Goal: Task Accomplishment & Management: Complete application form

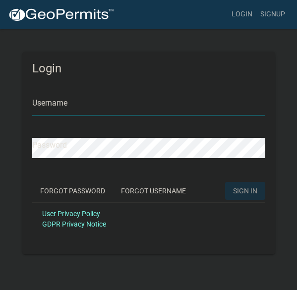
type input "Ajroorda"
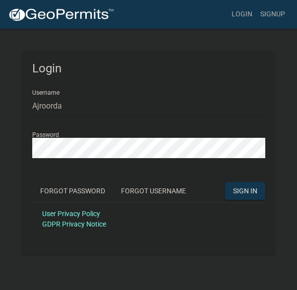
click at [247, 189] on span "SIGN IN" at bounding box center [245, 191] width 24 height 8
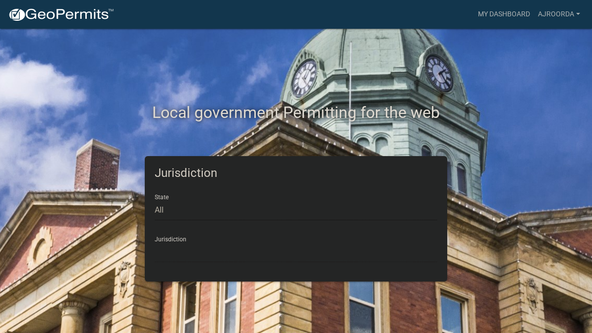
click at [166, 205] on select "All [US_STATE] [US_STATE] [US_STATE] [US_STATE] [US_STATE] [US_STATE] [US_STATE…" at bounding box center [296, 210] width 283 height 20
select select "[US_STATE]"
click at [167, 251] on select "City of [GEOGRAPHIC_DATA], [US_STATE] City of [GEOGRAPHIC_DATA], [US_STATE] Cit…" at bounding box center [296, 253] width 283 height 20
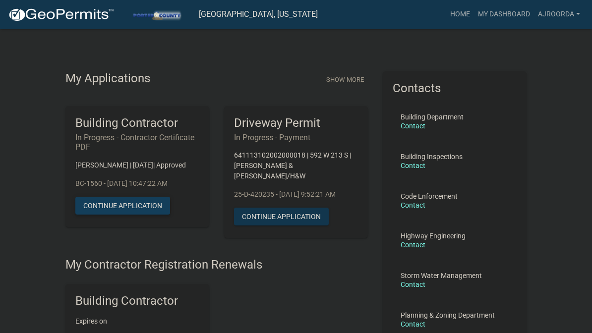
click at [100, 213] on button "Continue Application" at bounding box center [122, 206] width 95 height 18
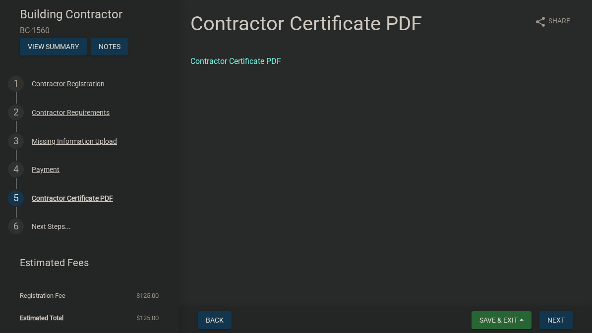
scroll to position [41, 0]
click at [297, 290] on span "Next" at bounding box center [556, 320] width 17 height 8
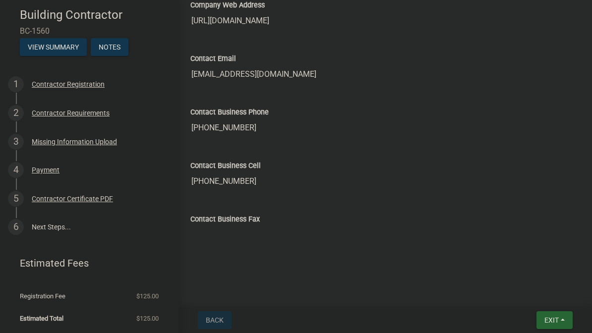
scroll to position [780, 0]
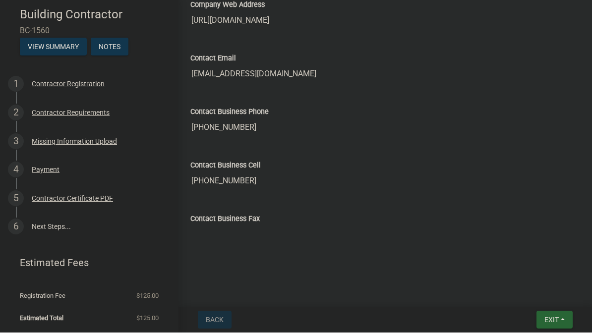
click at [46, 229] on link "6 Next Steps..." at bounding box center [89, 227] width 179 height 29
click at [45, 228] on link "6 Next Steps..." at bounding box center [89, 227] width 179 height 29
click at [37, 211] on link "5 Contractor Certificate PDF" at bounding box center [89, 199] width 179 height 29
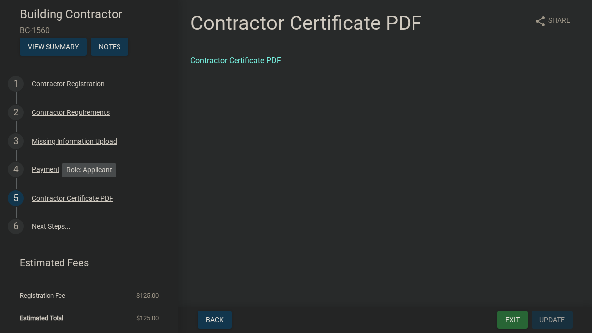
click at [297, 290] on button "Exit" at bounding box center [513, 321] width 30 height 18
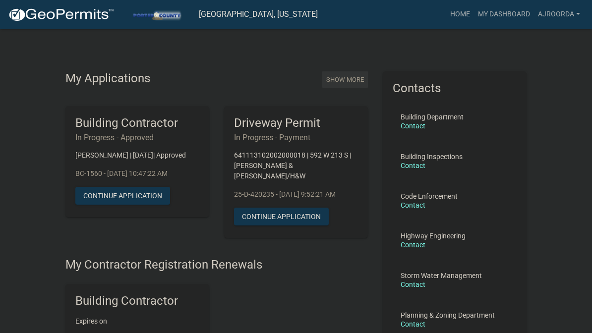
click at [297, 82] on button "Show More" at bounding box center [345, 79] width 46 height 16
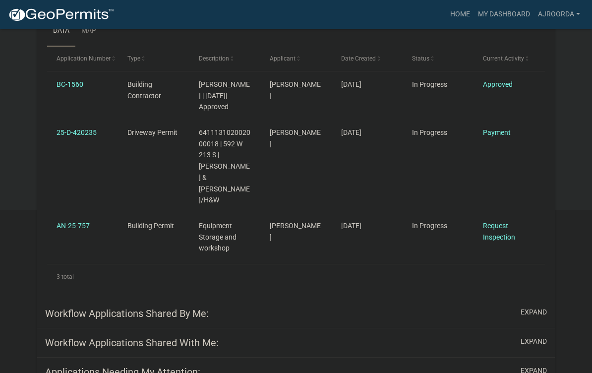
scroll to position [192, 0]
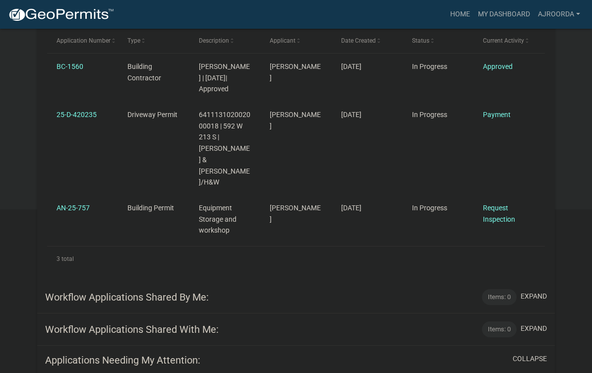
click at [68, 204] on link "AN-25-757" at bounding box center [73, 208] width 33 height 8
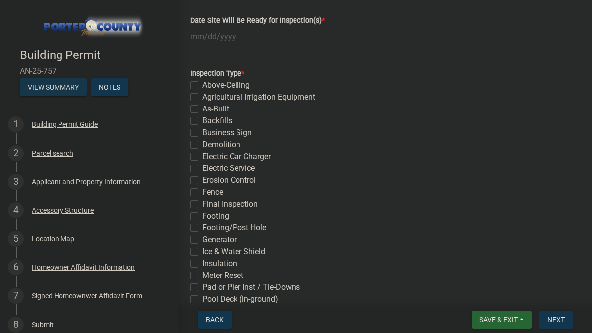
click at [52, 92] on button "View Summary" at bounding box center [53, 88] width 67 height 18
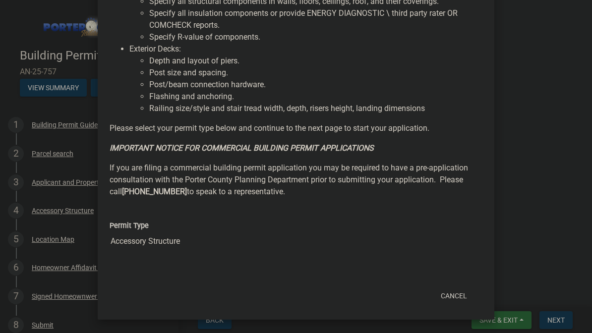
scroll to position [868, 0]
click at [297, 284] on div "Cancel" at bounding box center [361, 297] width 245 height 26
click at [297, 290] on button "Cancel" at bounding box center [454, 297] width 42 height 18
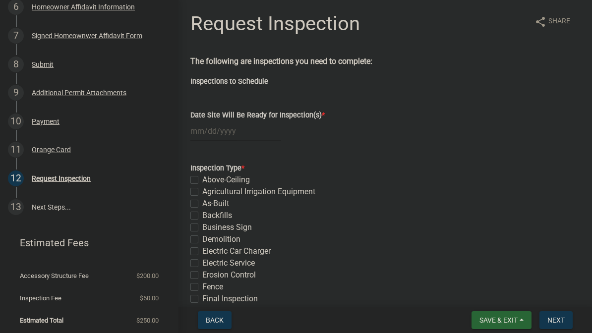
scroll to position [0, 0]
click at [213, 290] on button "Back" at bounding box center [215, 321] width 34 height 18
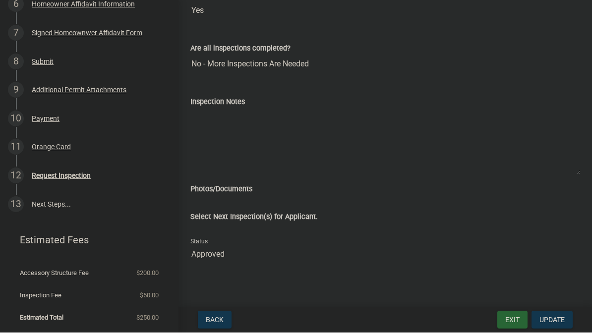
scroll to position [263, 0]
click at [297, 290] on button "Update" at bounding box center [552, 321] width 41 height 18
click at [297, 290] on span "Update" at bounding box center [552, 320] width 25 height 8
click at [297, 290] on button "Update" at bounding box center [552, 321] width 41 height 18
click at [297, 290] on span "Update" at bounding box center [552, 320] width 25 height 8
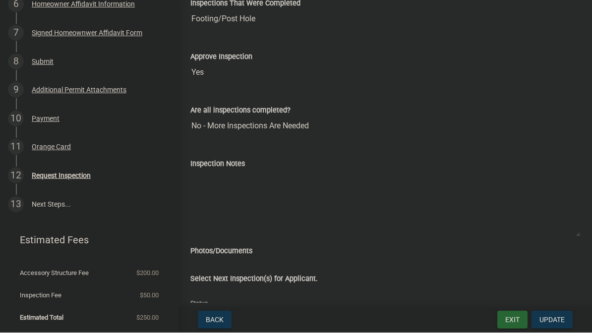
scroll to position [87, 0]
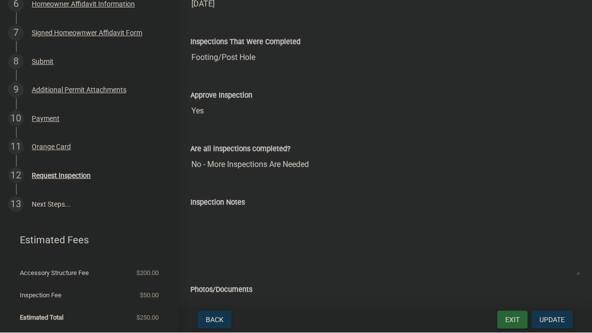
click at [297, 290] on span "Update" at bounding box center [552, 320] width 25 height 8
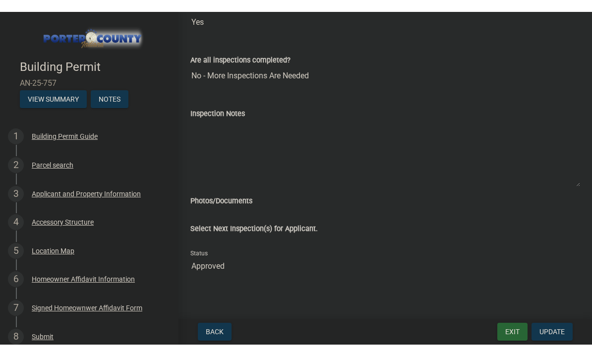
scroll to position [0, 0]
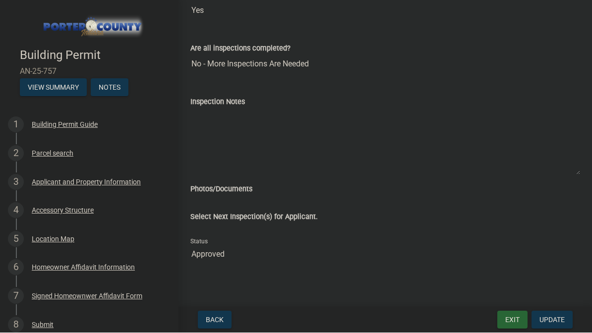
click at [119, 92] on button "Notes" at bounding box center [110, 88] width 38 height 18
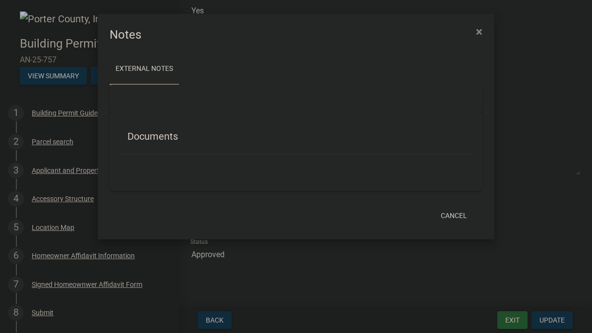
click at [297, 224] on button "Cancel" at bounding box center [454, 216] width 42 height 18
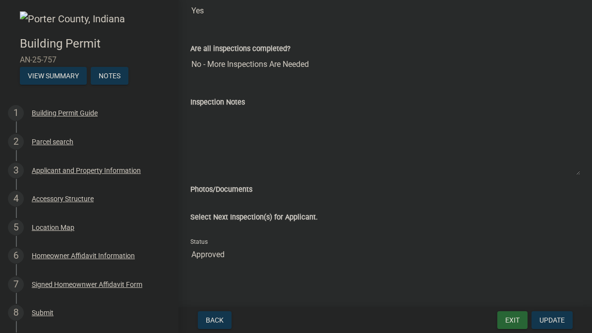
click at [297, 290] on button "Exit" at bounding box center [513, 321] width 30 height 18
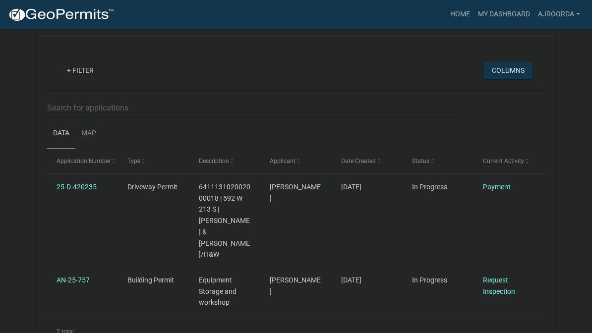
scroll to position [531, 0]
click at [297, 277] on link "Request Inspection" at bounding box center [499, 286] width 32 height 19
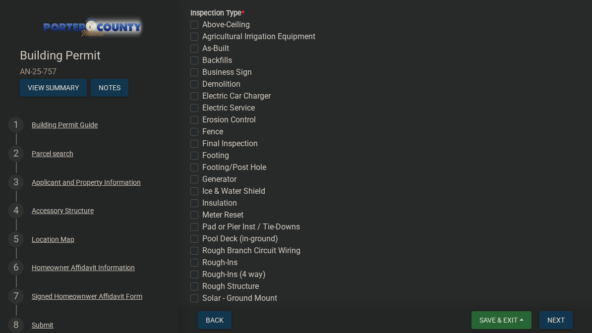
scroll to position [156, 0]
